Goal: Find specific page/section: Find specific page/section

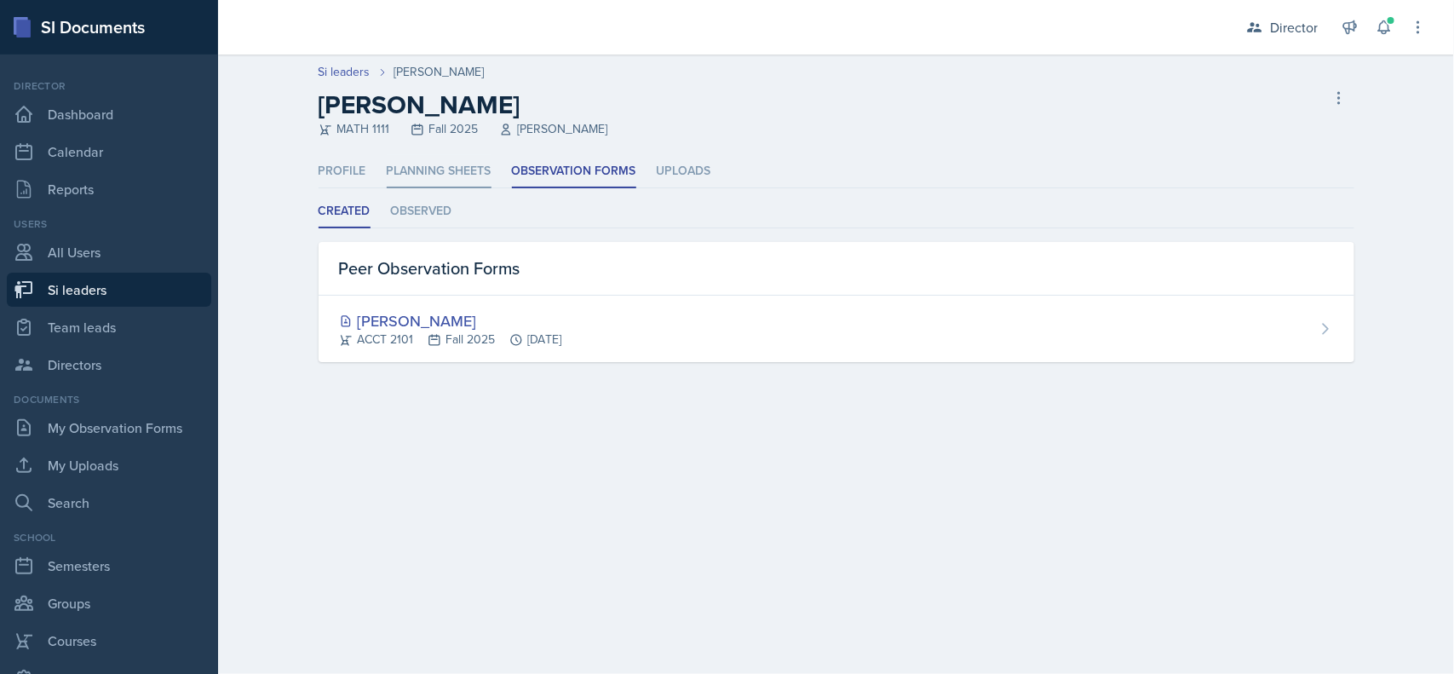
click at [410, 184] on li "Planning Sheets" at bounding box center [439, 171] width 105 height 33
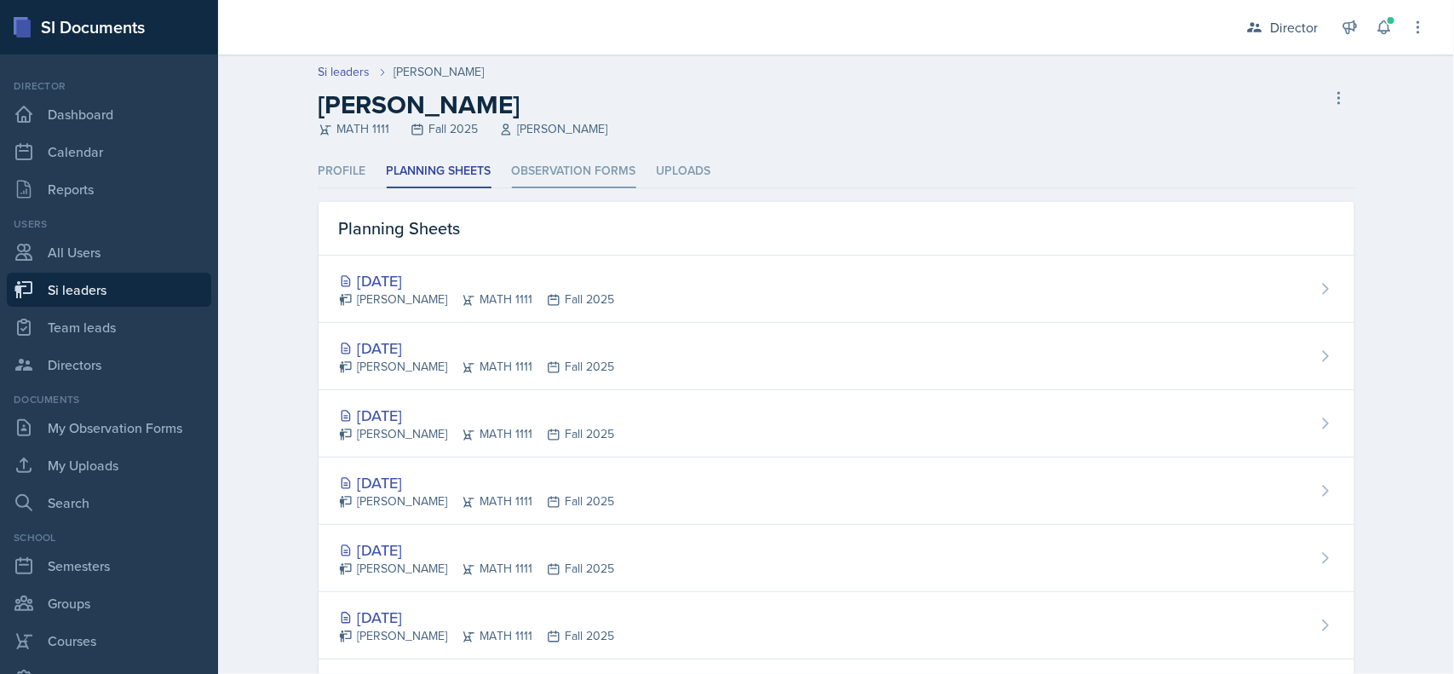
click at [562, 169] on li "Observation Forms" at bounding box center [574, 171] width 124 height 33
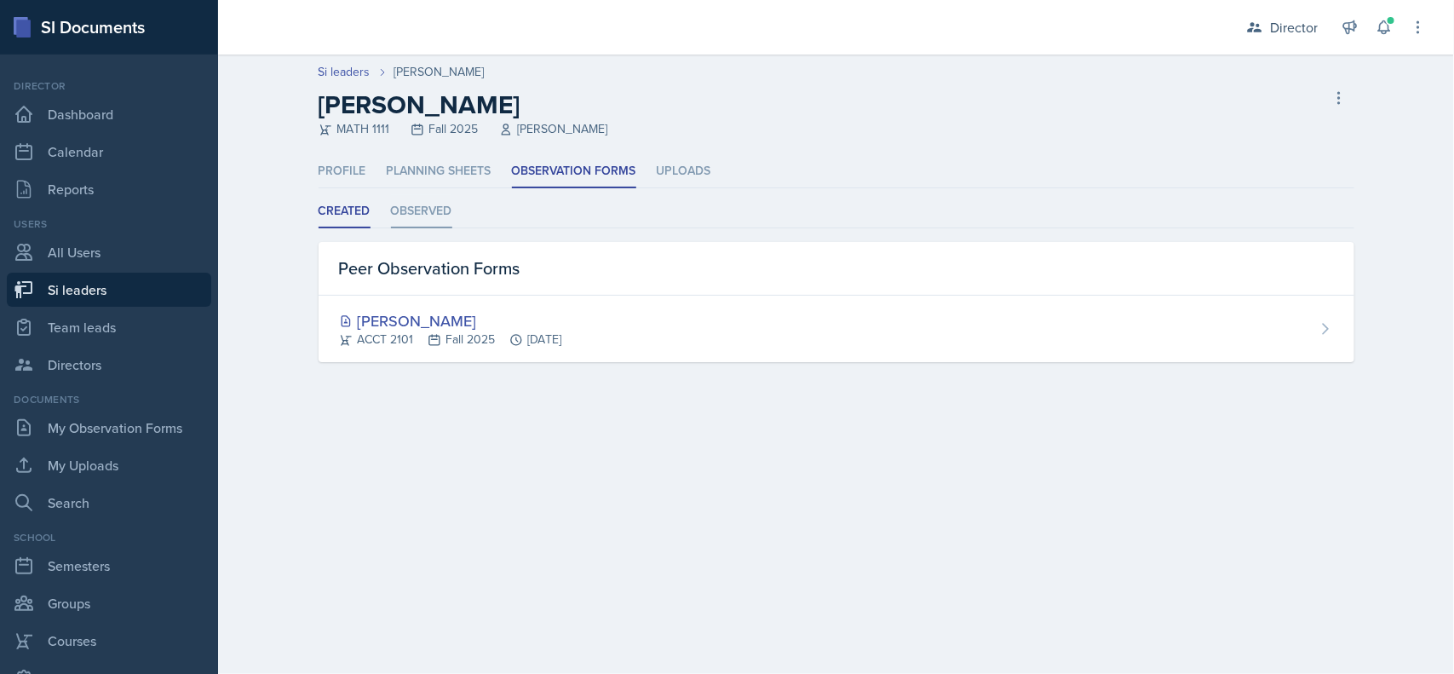
click at [428, 213] on li "Observed" at bounding box center [421, 211] width 61 height 33
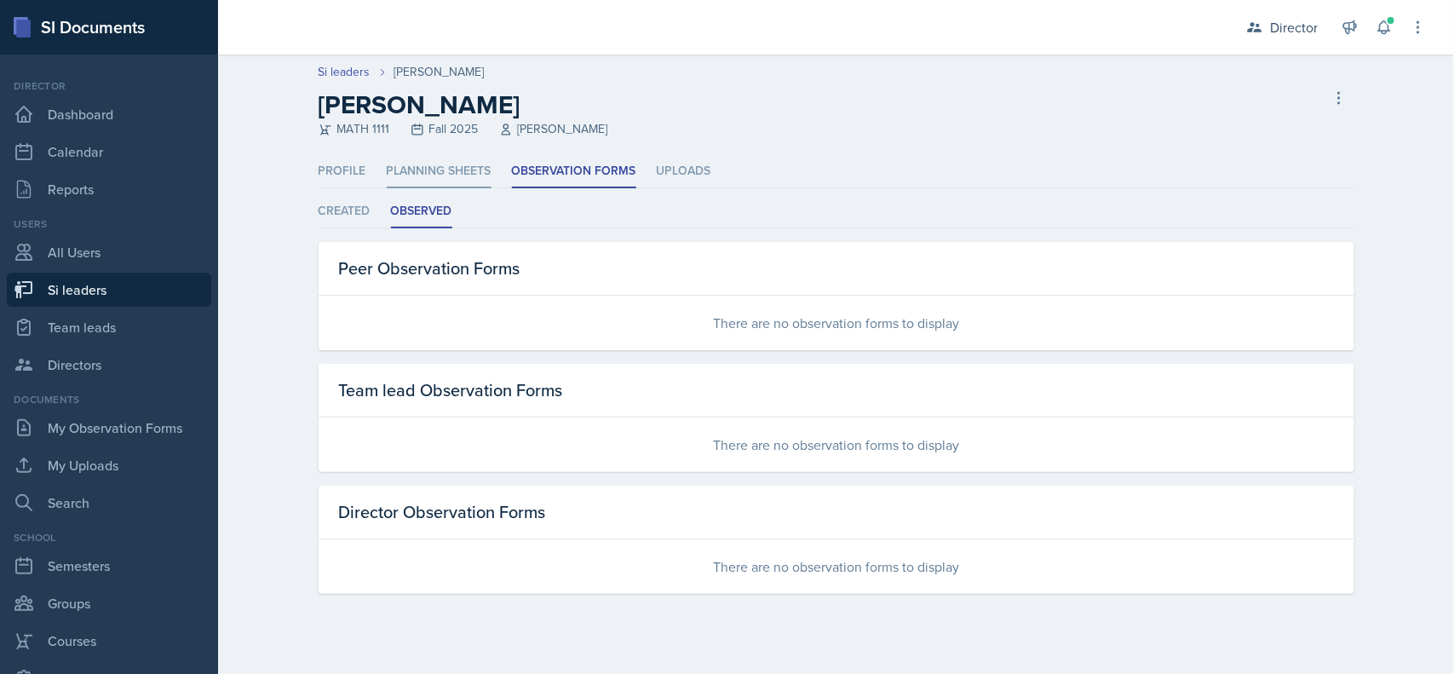
click at [439, 176] on li "Planning Sheets" at bounding box center [439, 171] width 105 height 33
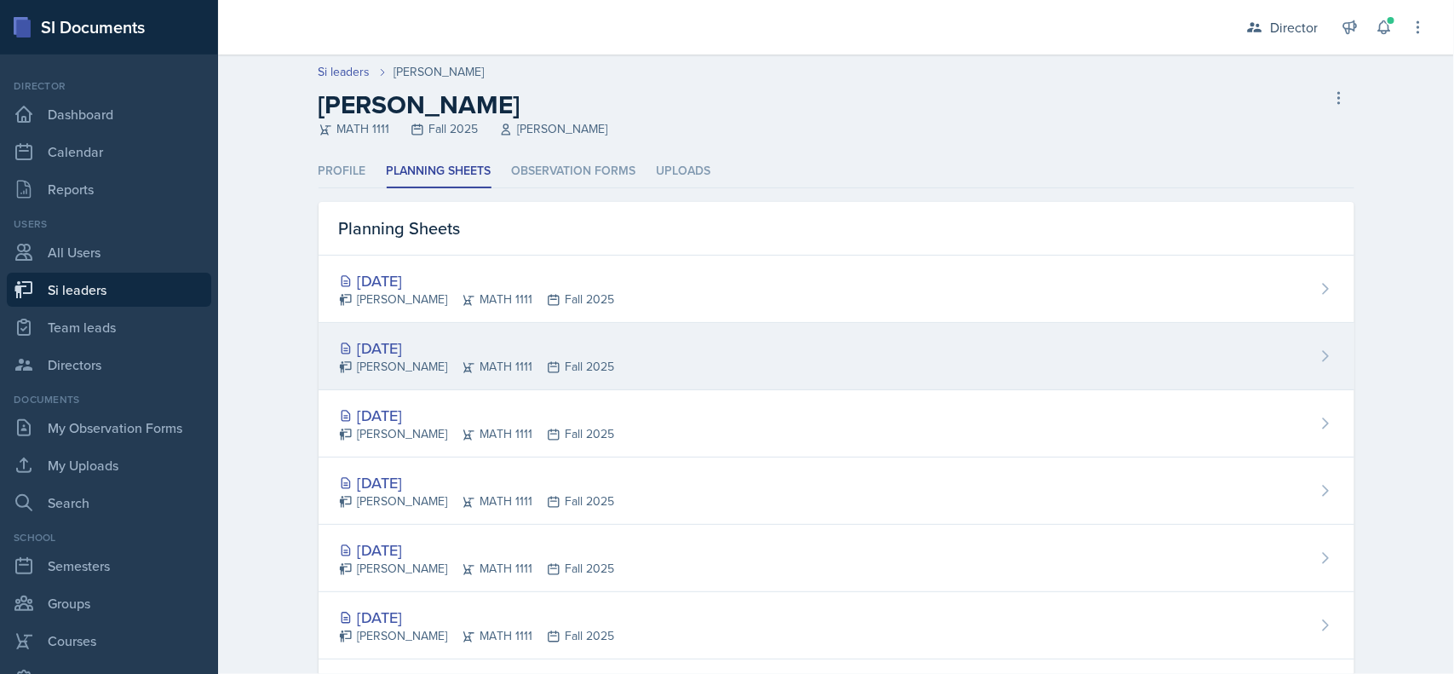
click at [778, 362] on div "[DATE] [PERSON_NAME] MATH 1111 Fall 2025" at bounding box center [837, 356] width 1036 height 67
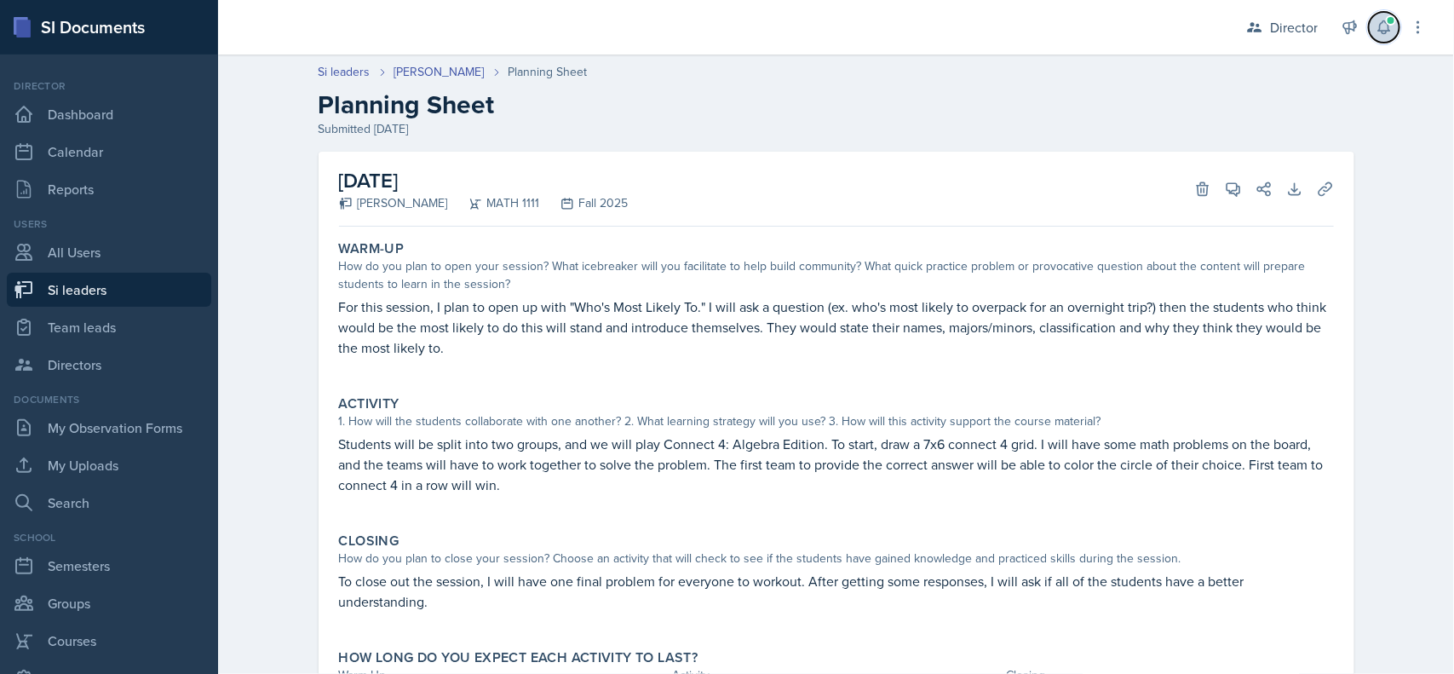
click at [1385, 35] on icon at bounding box center [1383, 27] width 17 height 17
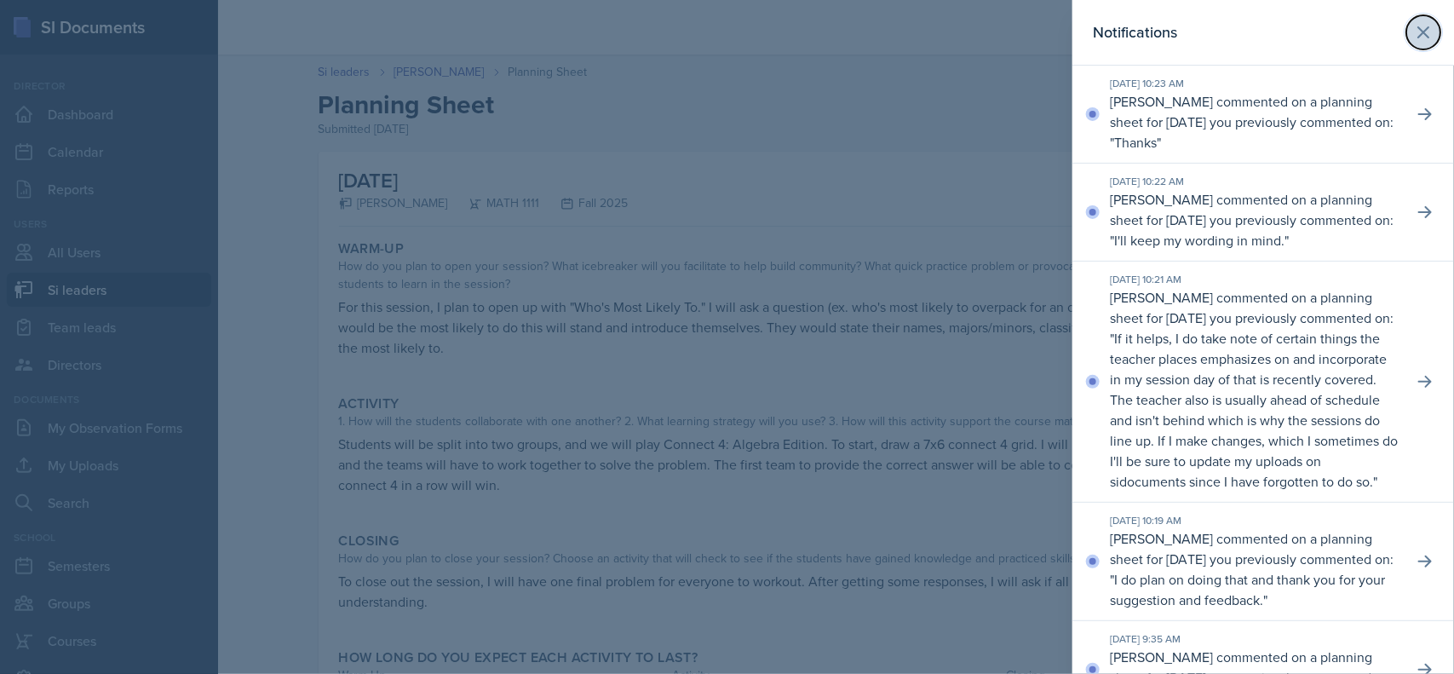
click at [1413, 40] on icon at bounding box center [1423, 32] width 20 height 20
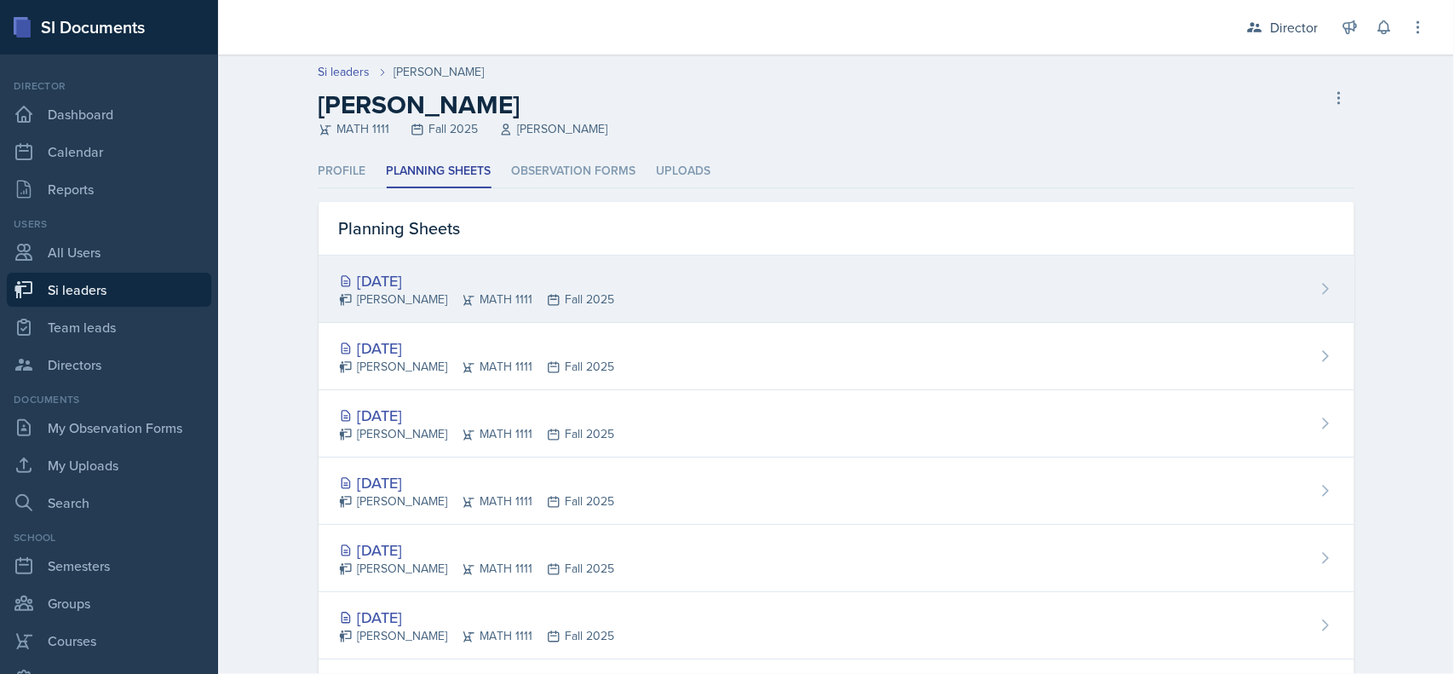
click at [522, 285] on div "[DATE]" at bounding box center [477, 280] width 276 height 23
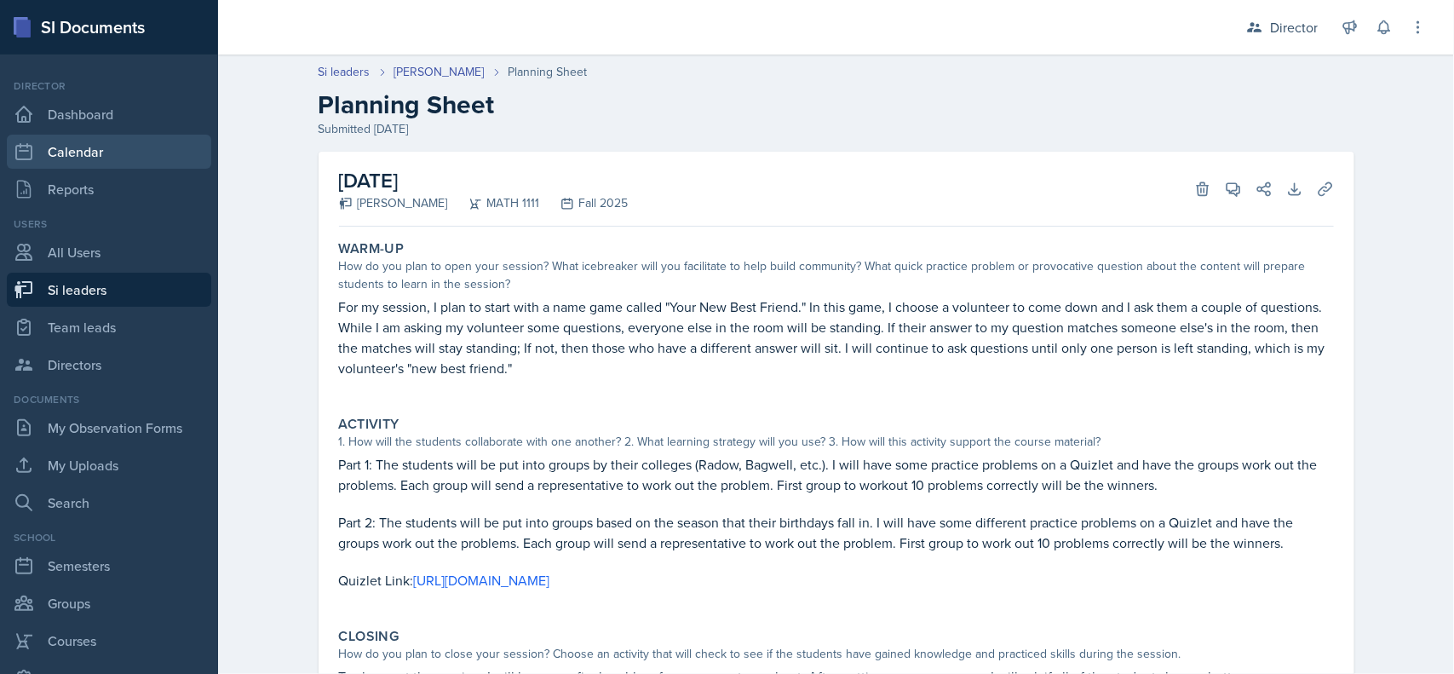
click at [112, 147] on link "Calendar" at bounding box center [109, 152] width 204 height 34
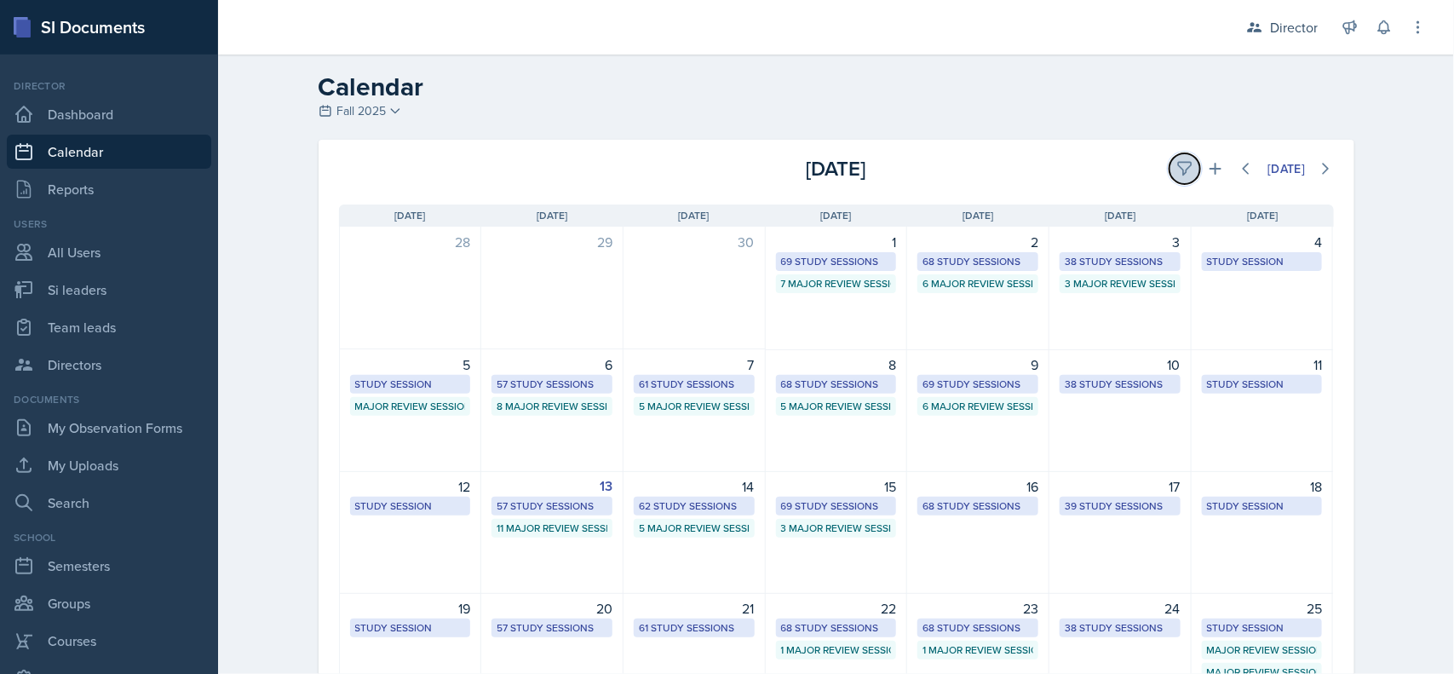
click at [1178, 164] on icon at bounding box center [1184, 168] width 17 height 17
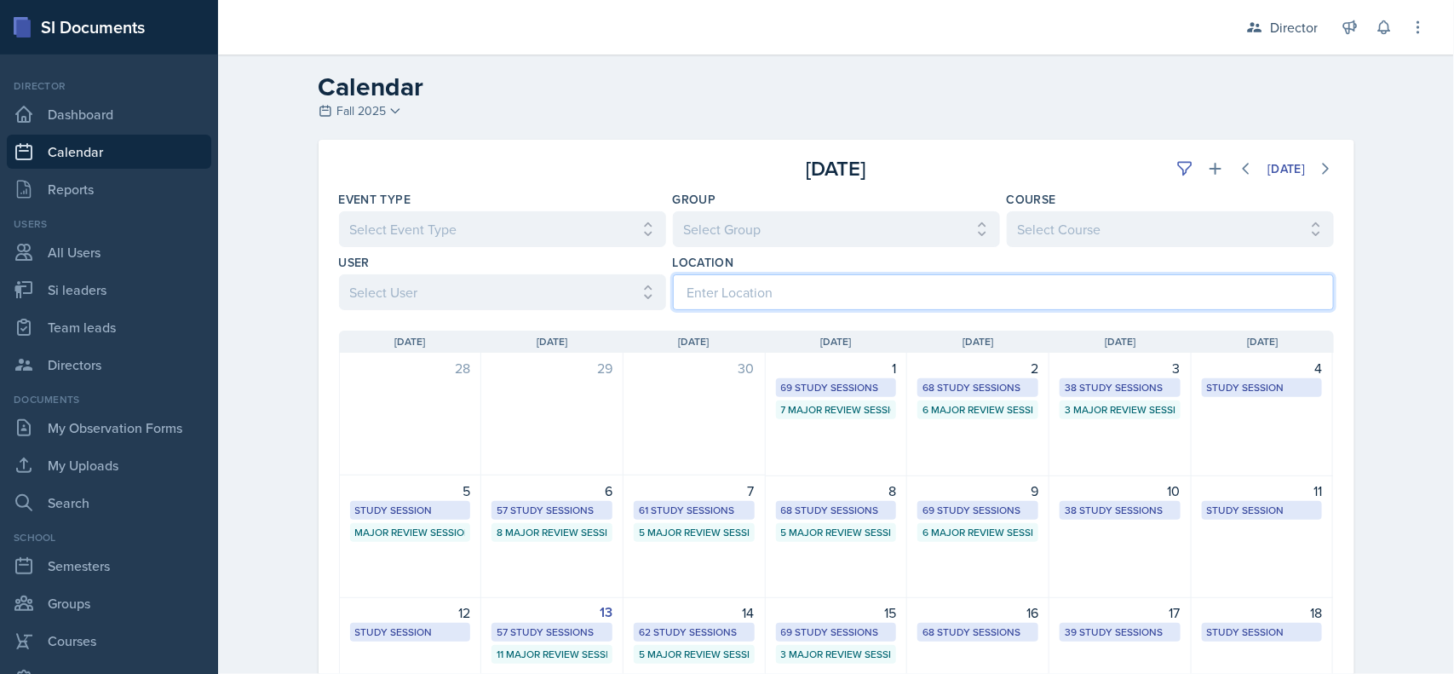
click at [1031, 300] on input at bounding box center [1003, 292] width 661 height 36
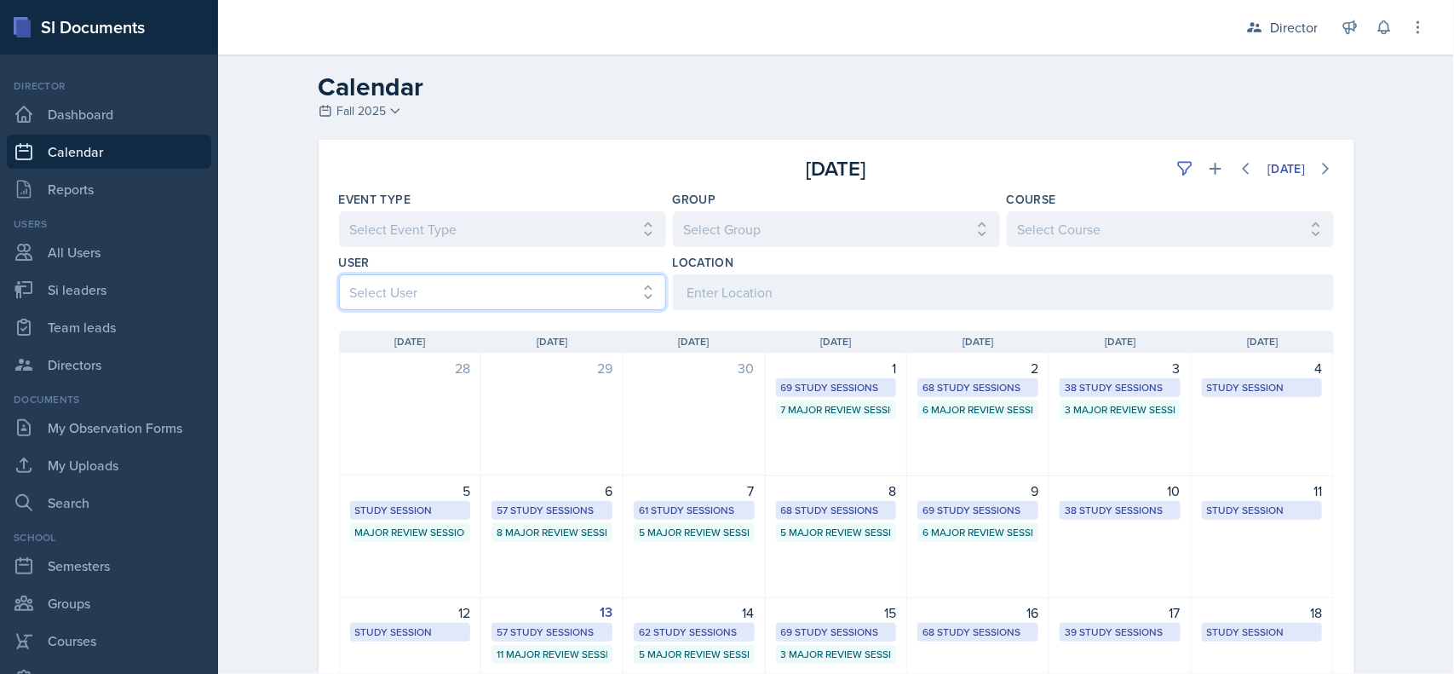
click at [565, 286] on select "Select User All [PERSON_NAME] [PERSON_NAME] [PERSON_NAME] [PERSON_NAME] [PERSON…" at bounding box center [502, 292] width 327 height 36
select select "29f6e2f7-246a-4c00-aa9a-ae454df71a23"
click at [339, 274] on select "Select User All [PERSON_NAME] [PERSON_NAME] [PERSON_NAME] [PERSON_NAME] [PERSON…" at bounding box center [502, 292] width 327 height 36
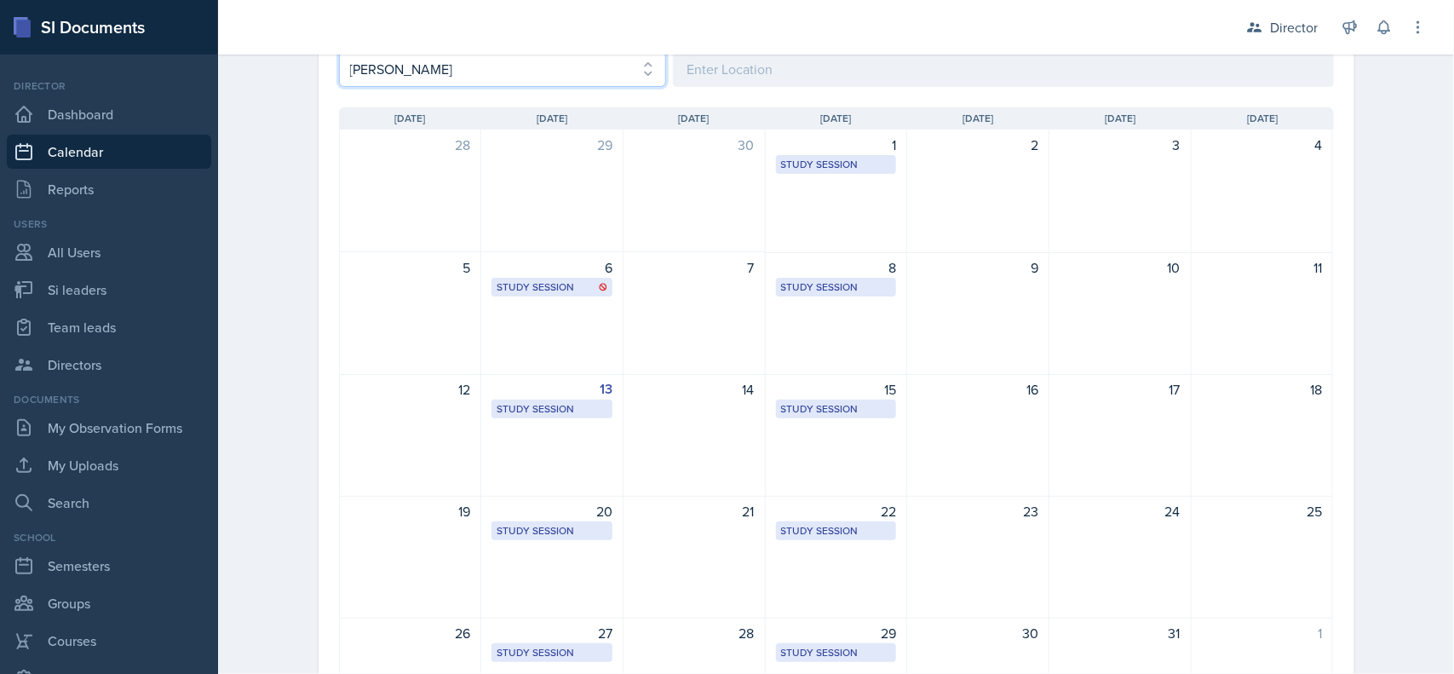
scroll to position [244, 0]
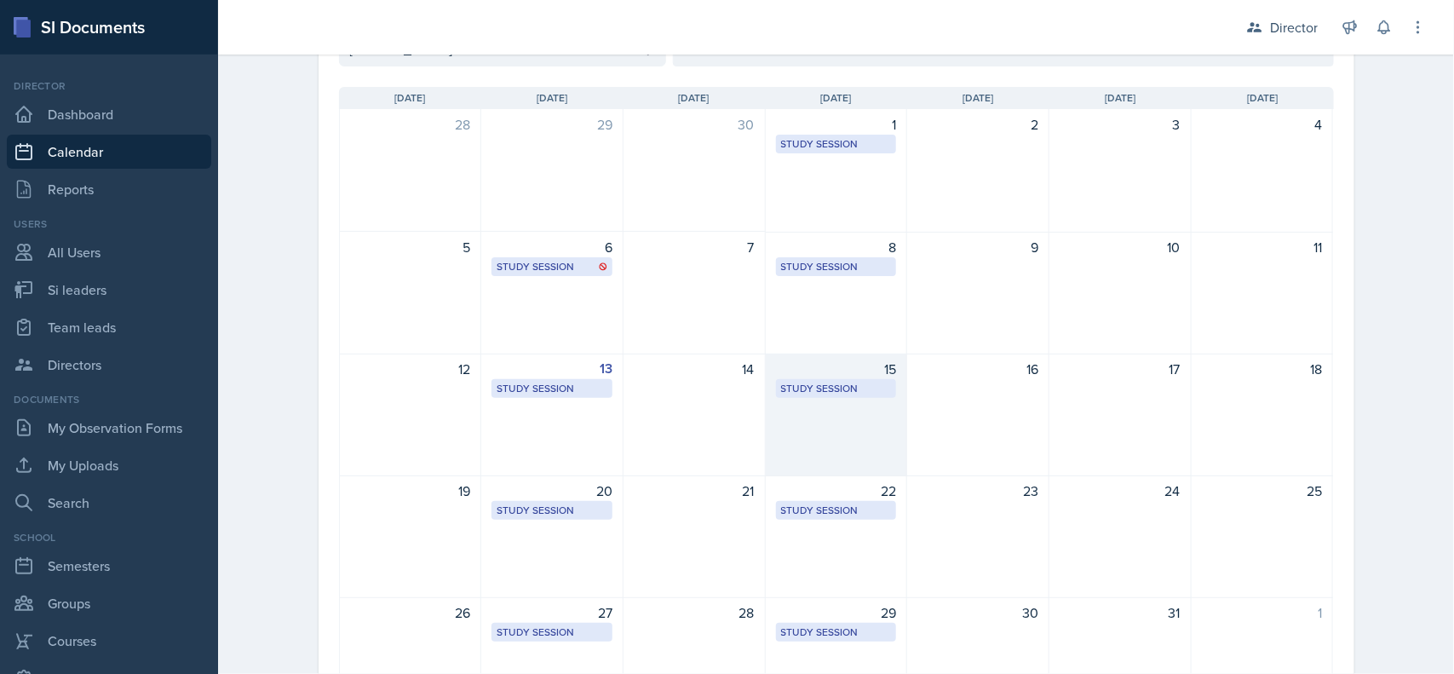
click at [841, 392] on div "Study Session" at bounding box center [836, 388] width 111 height 15
